Goal: Task Accomplishment & Management: Manage account settings

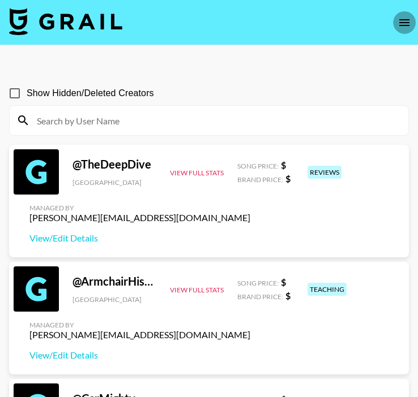
click at [404, 28] on icon "open drawer" at bounding box center [404, 23] width 14 height 14
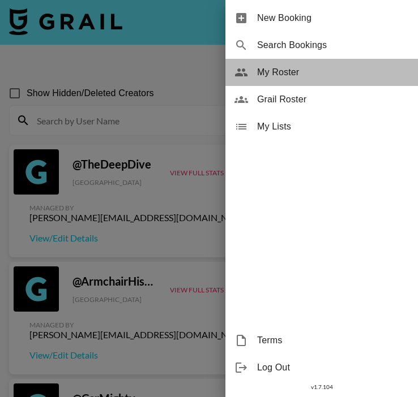
click at [339, 71] on span "My Roster" at bounding box center [333, 73] width 152 height 14
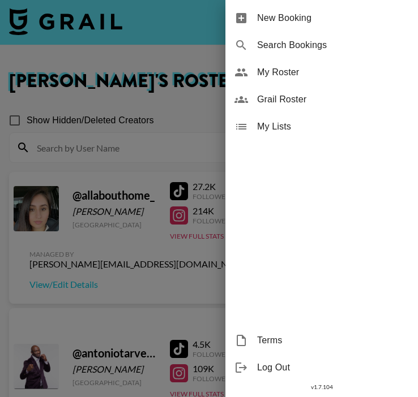
click at [195, 130] on div at bounding box center [209, 198] width 418 height 397
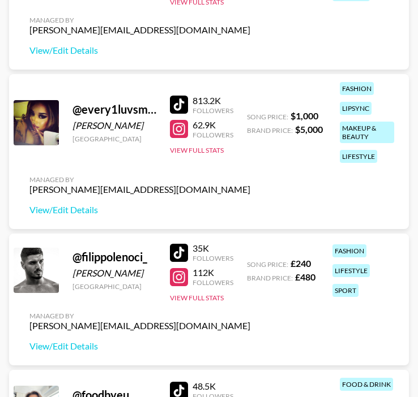
scroll to position [1271, 0]
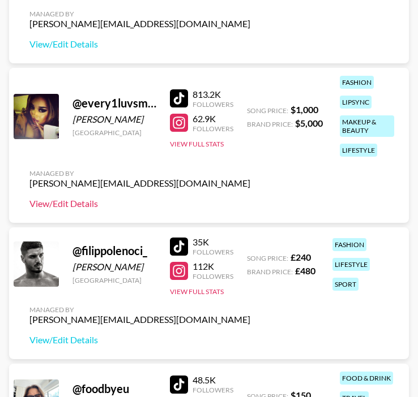
click at [72, 201] on link "View/Edit Details" at bounding box center [139, 203] width 221 height 11
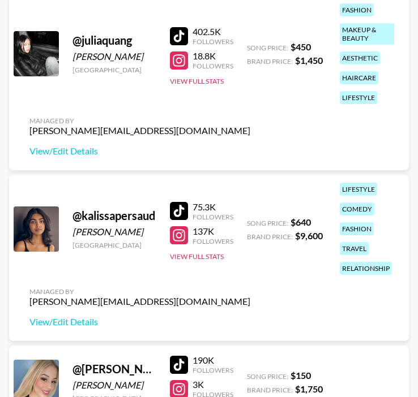
scroll to position [2236, 0]
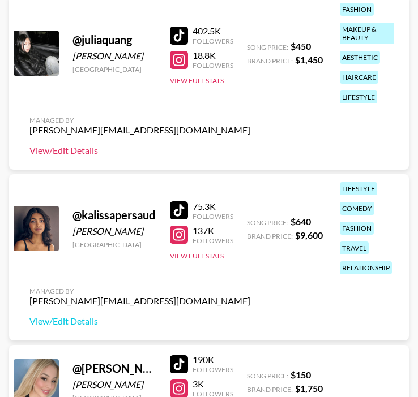
click at [80, 151] on link "View/Edit Details" at bounding box center [139, 150] width 221 height 11
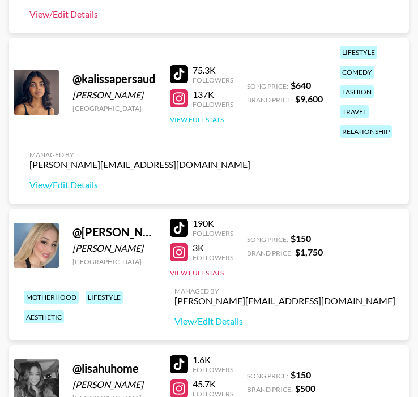
scroll to position [2374, 0]
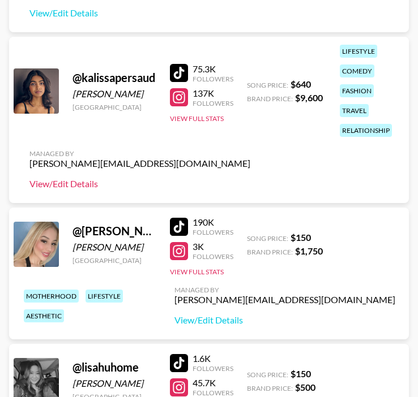
click at [70, 187] on link "View/Edit Details" at bounding box center [139, 183] width 221 height 11
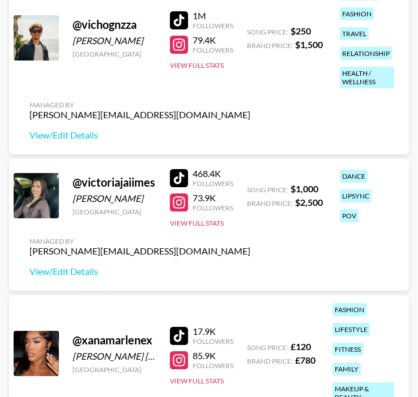
scroll to position [6919, 0]
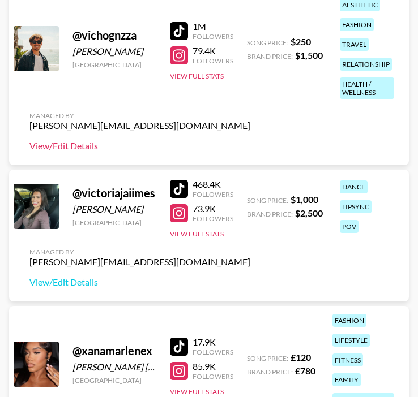
click at [82, 147] on link "View/Edit Details" at bounding box center [139, 145] width 221 height 11
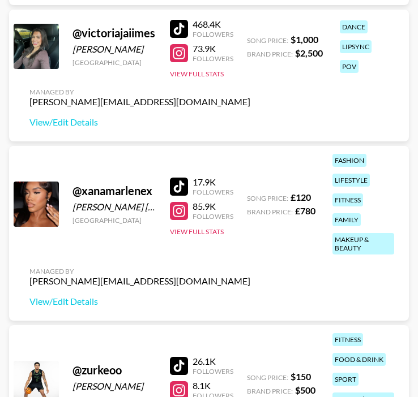
scroll to position [7078, 0]
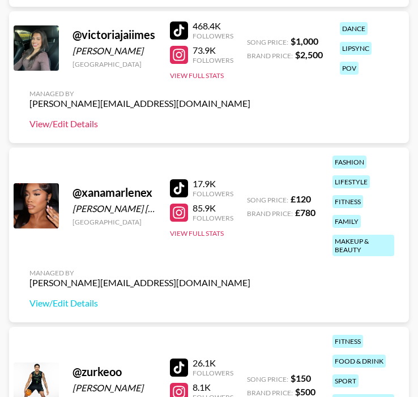
click at [91, 128] on link "View/Edit Details" at bounding box center [139, 123] width 221 height 11
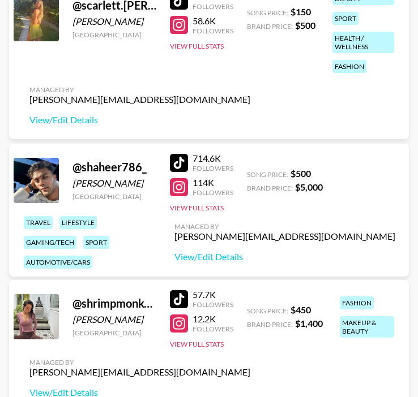
scroll to position [4826, 0]
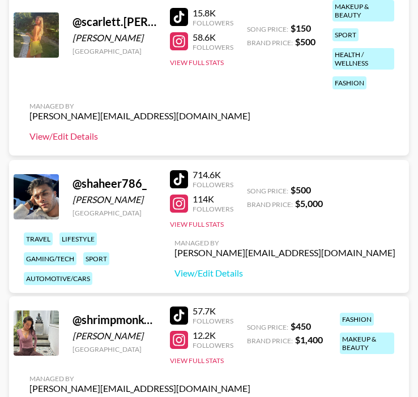
click at [86, 136] on link "View/Edit Details" at bounding box center [139, 136] width 221 height 11
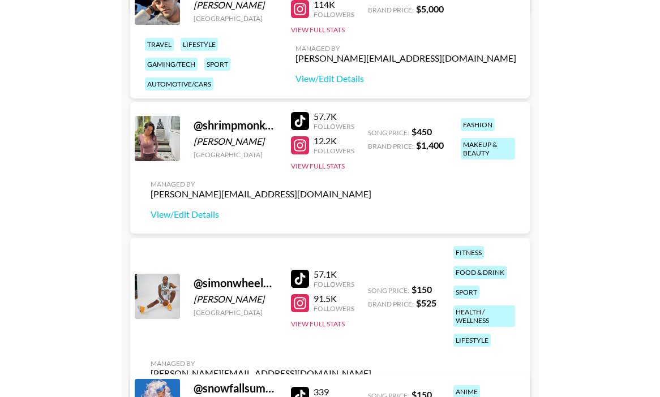
scroll to position [4080, 0]
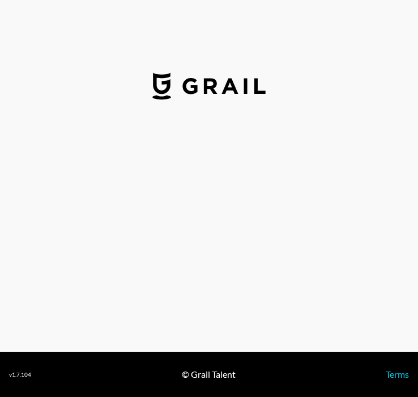
select select "USD"
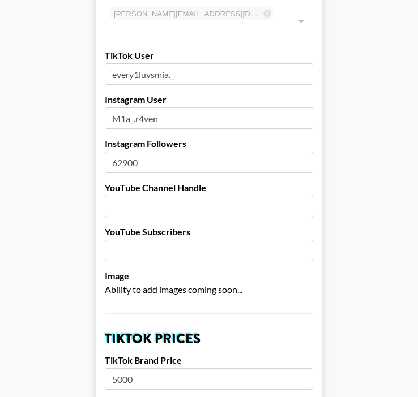
scroll to position [102, 0]
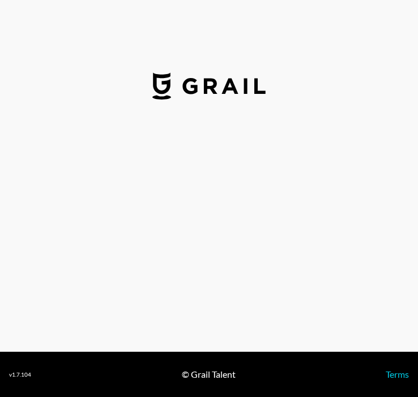
select select "USD"
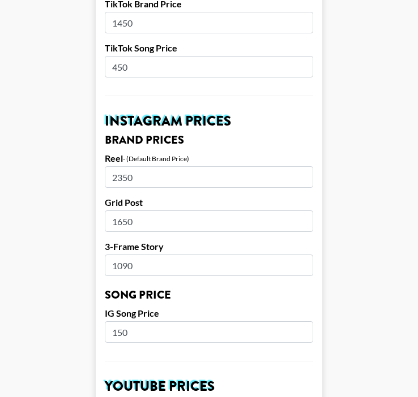
scroll to position [463, 0]
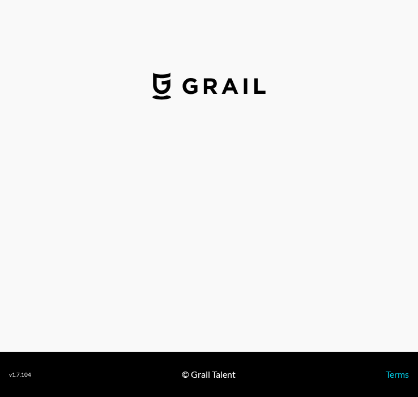
select select "USD"
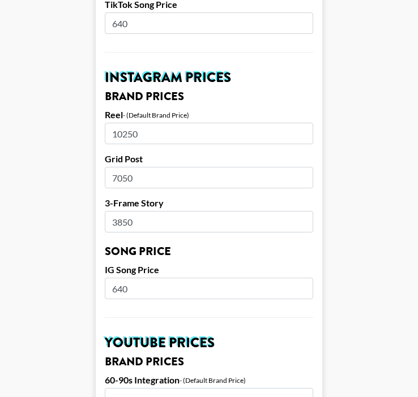
scroll to position [503, 0]
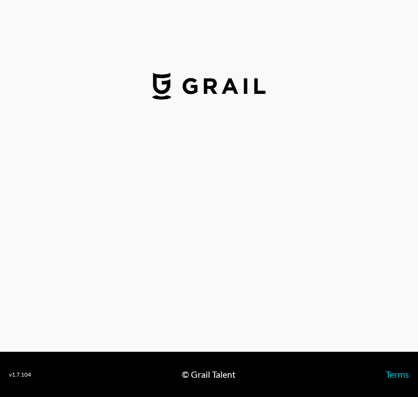
select select "USD"
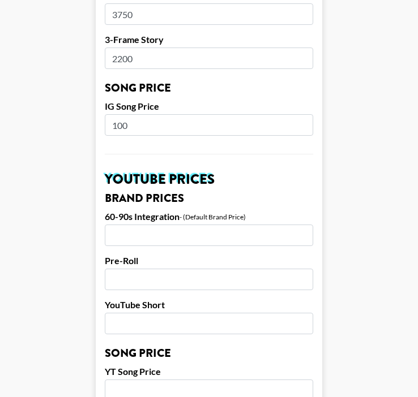
scroll to position [634, 0]
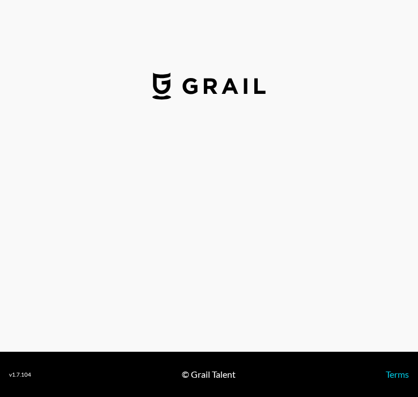
select select "USD"
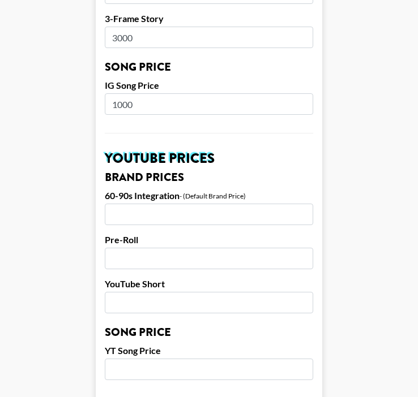
scroll to position [688, 0]
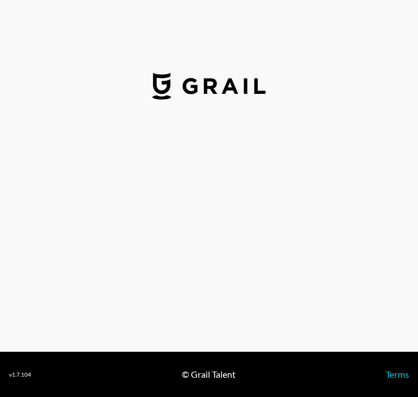
select select "USD"
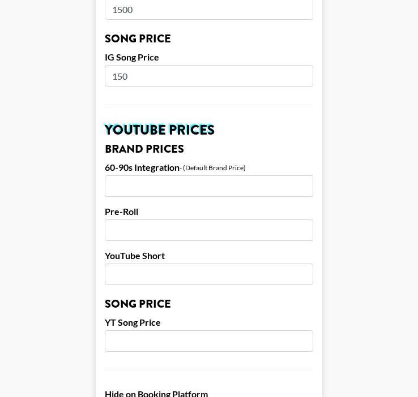
scroll to position [695, 0]
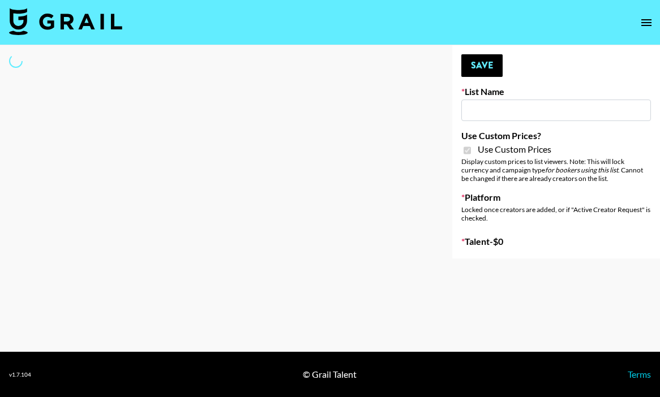
type input "Airbrush [DATE] Filters"
checkbox input "true"
select select "Brand"
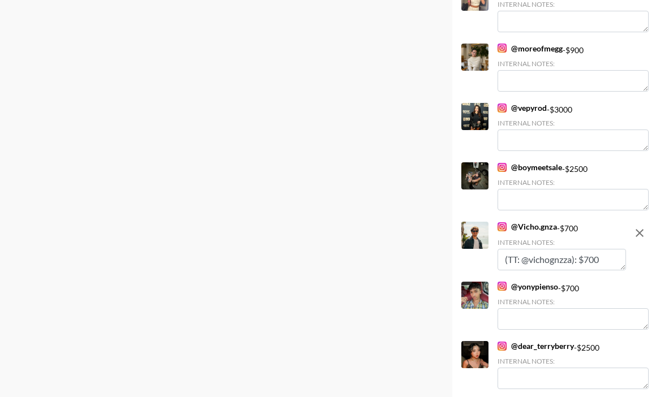
scroll to position [3621, 0]
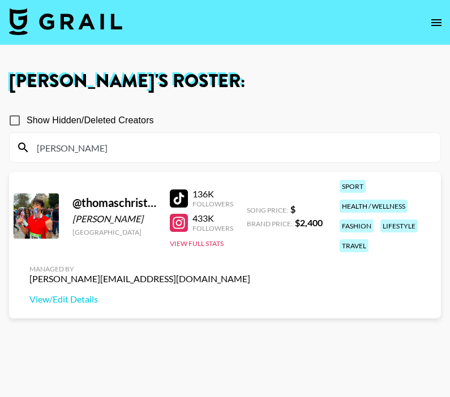
scroll to position [60, 0]
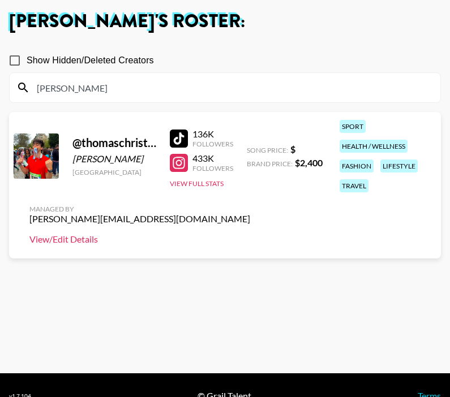
click at [79, 237] on link "View/Edit Details" at bounding box center [139, 239] width 221 height 11
click at [78, 92] on input "thomas" at bounding box center [232, 88] width 404 height 18
drag, startPoint x: 78, startPoint y: 92, endPoint x: 27, endPoint y: 92, distance: 50.4
click at [27, 92] on div "thomas" at bounding box center [225, 87] width 431 height 29
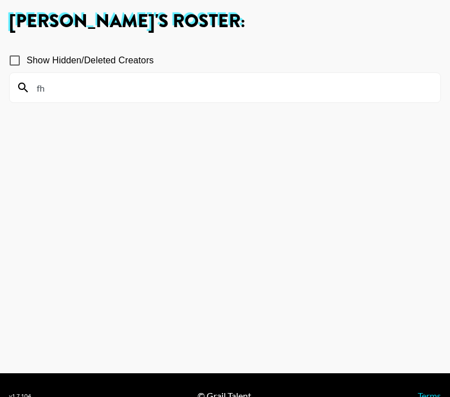
type input "f"
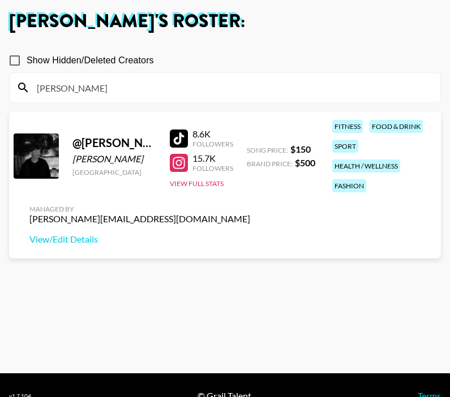
type input "martin"
click at [86, 244] on link "View/Edit Details" at bounding box center [139, 239] width 221 height 11
drag, startPoint x: 76, startPoint y: 87, endPoint x: -1, endPoint y: 83, distance: 77.7
click at [0, 83] on html "Ella Makin 's Roster: Show Hidden/Deleted Creators martin @ martin.jovenin Mart…" at bounding box center [225, 179] width 450 height 479
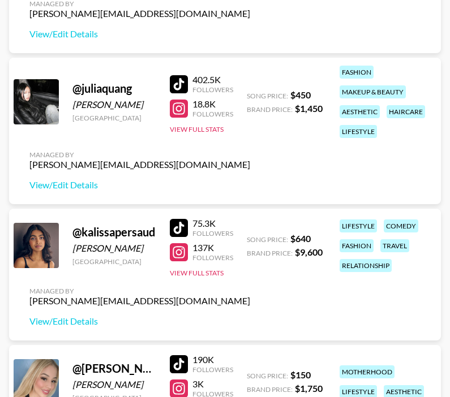
scroll to position [1973, 0]
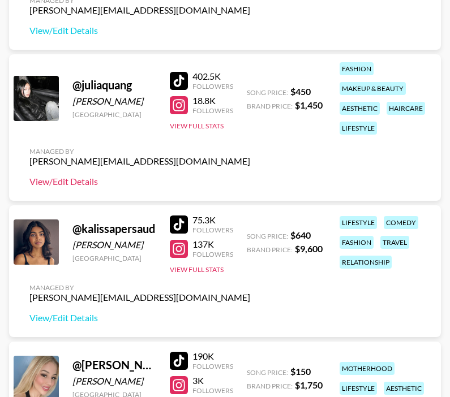
click at [71, 178] on link "View/Edit Details" at bounding box center [139, 181] width 221 height 11
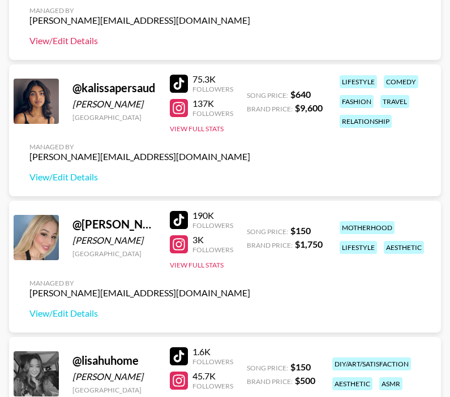
scroll to position [2048, 0]
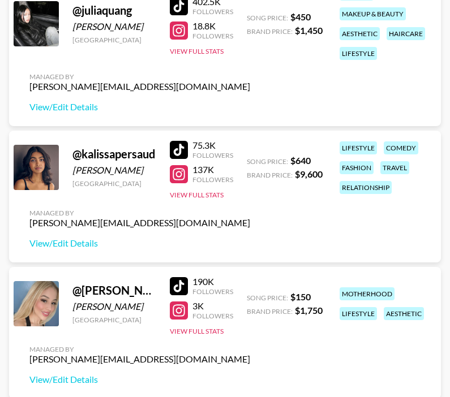
click at [181, 154] on div at bounding box center [179, 150] width 18 height 18
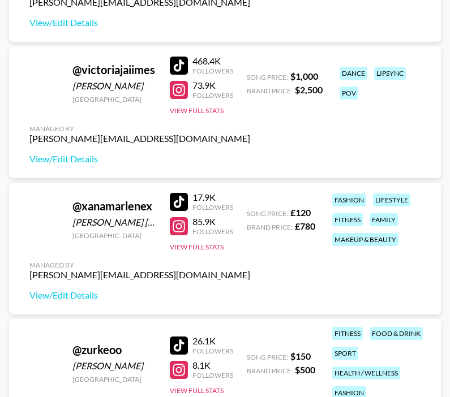
scroll to position [6224, 0]
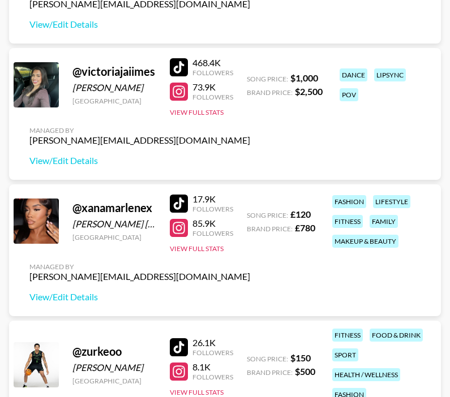
click at [175, 70] on div at bounding box center [179, 67] width 18 height 18
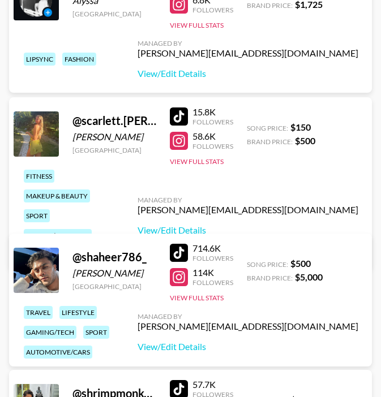
scroll to position [4032, 0]
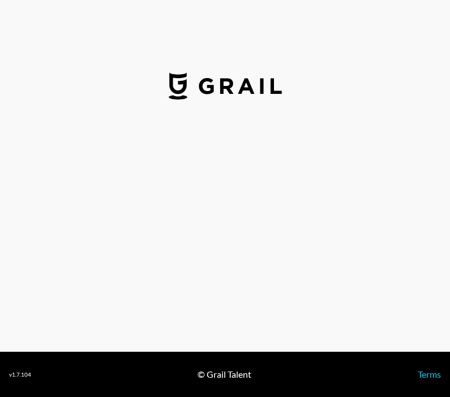
select select "USD"
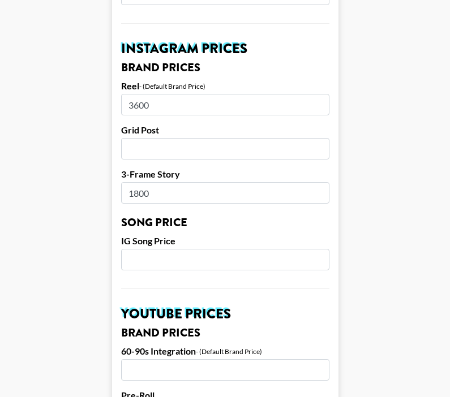
scroll to position [534, 0]
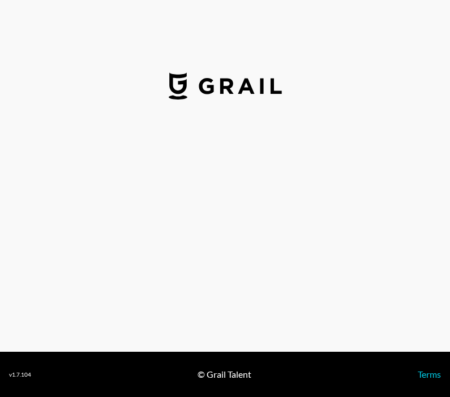
select select "USD"
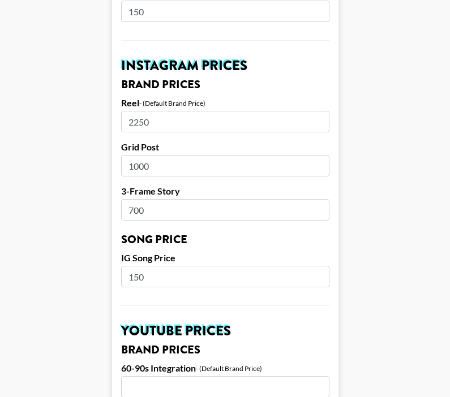
scroll to position [537, 0]
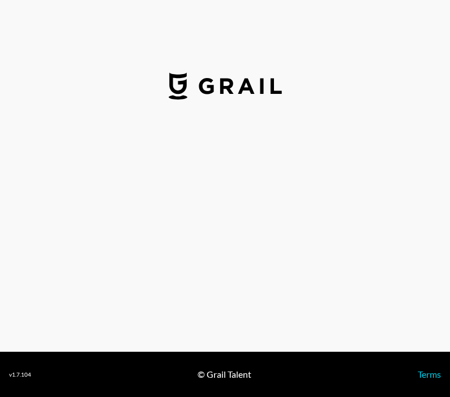
select select "USD"
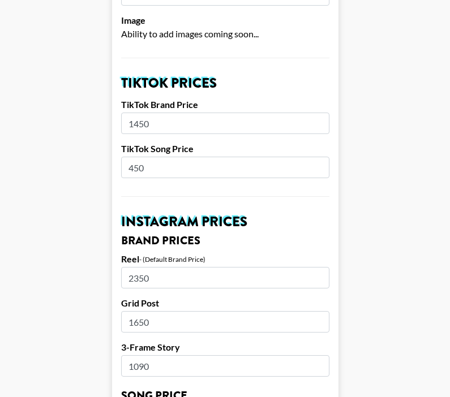
scroll to position [357, 0]
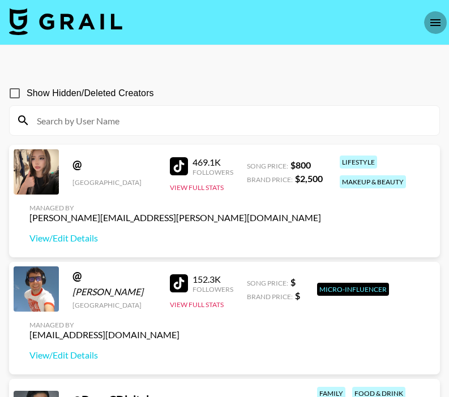
click at [434, 22] on icon "open drawer" at bounding box center [435, 22] width 10 height 7
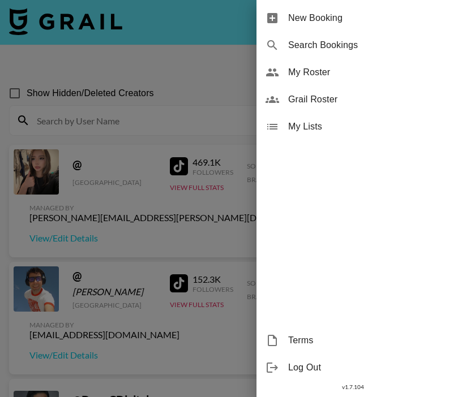
click at [344, 78] on span "My Roster" at bounding box center [364, 73] width 152 height 14
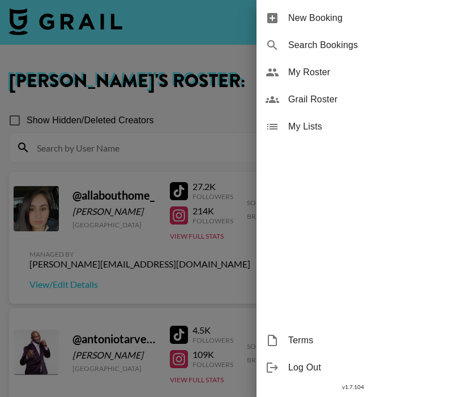
click at [189, 98] on div at bounding box center [224, 198] width 449 height 397
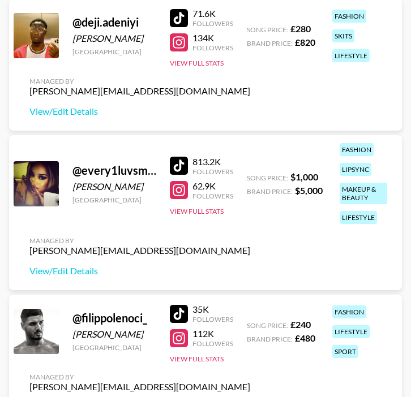
scroll to position [1181, 0]
